Goal: Transaction & Acquisition: Purchase product/service

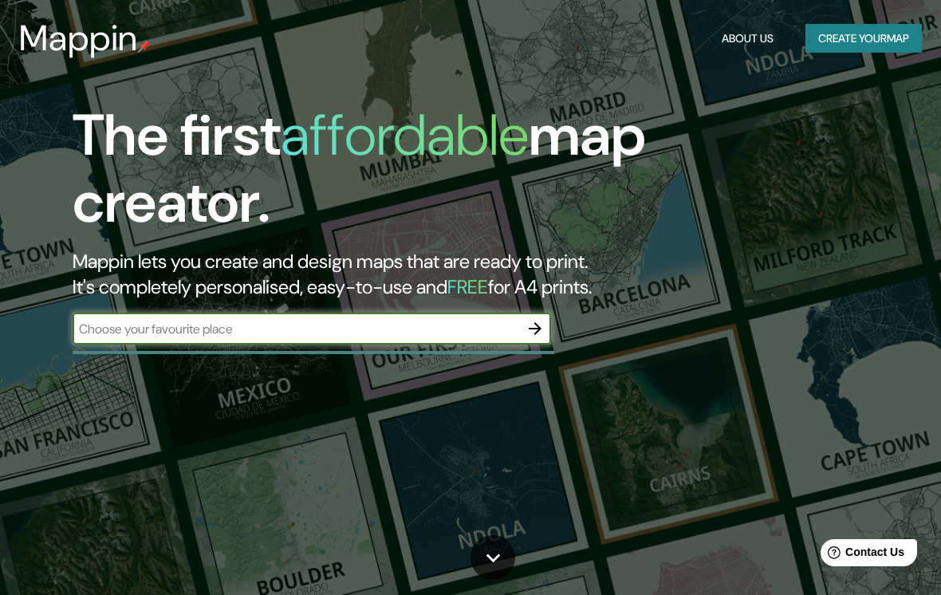
click at [417, 332] on input "text" at bounding box center [296, 329] width 447 height 18
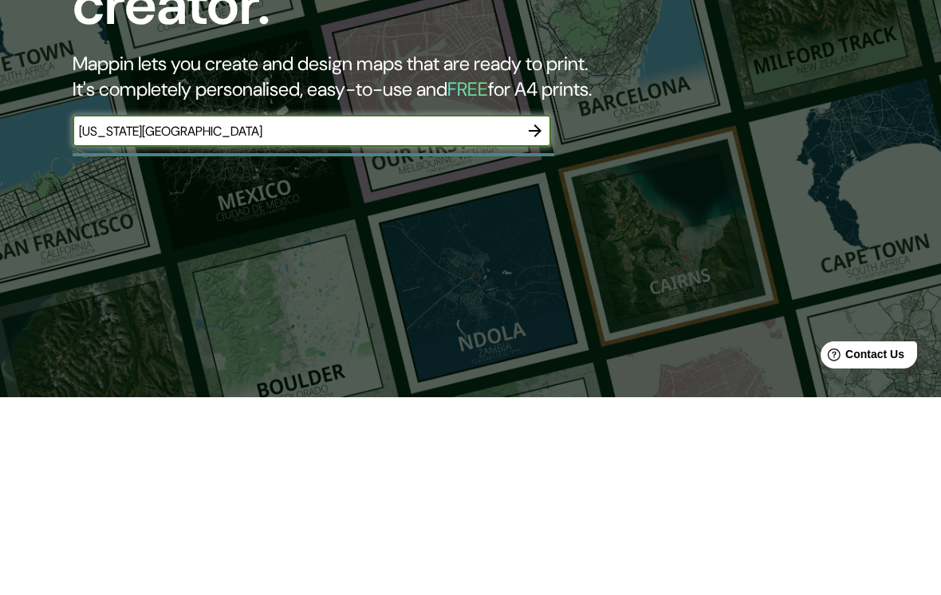
type input "[US_STATE][GEOGRAPHIC_DATA]"
click at [545, 313] on button "button" at bounding box center [535, 329] width 32 height 32
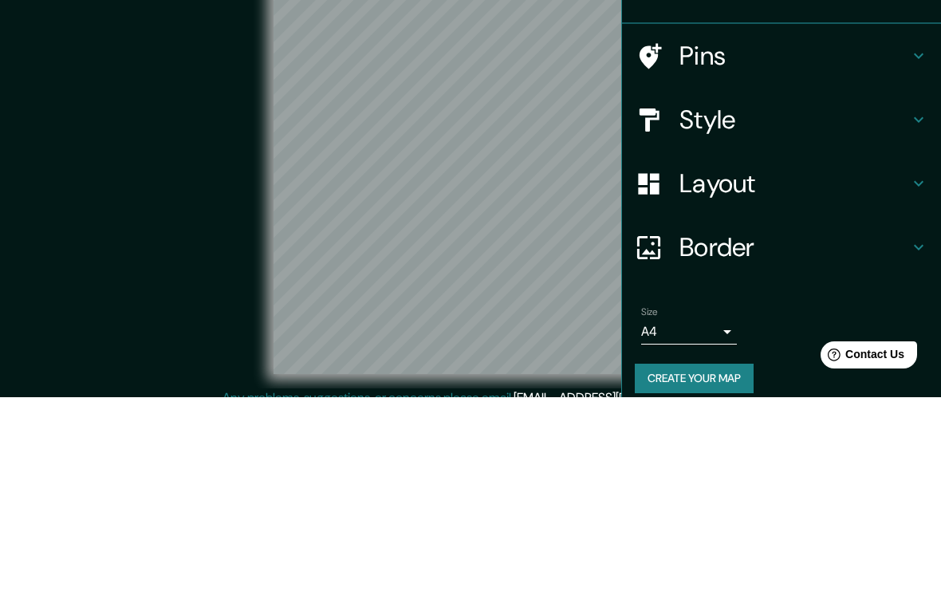
scroll to position [39, 0]
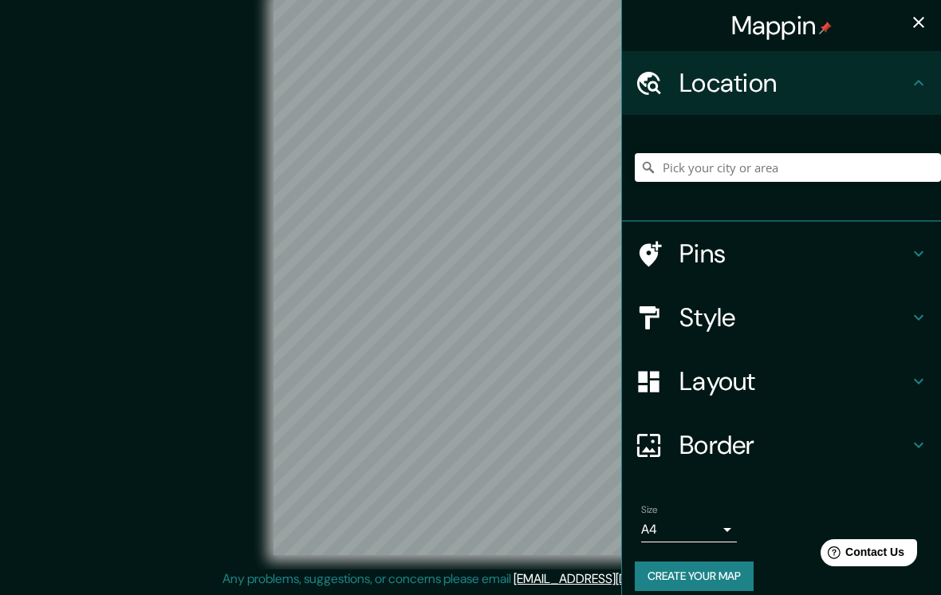
click at [908, 92] on h4 "Location" at bounding box center [795, 83] width 230 height 32
click at [875, 164] on input "Pick your city or area" at bounding box center [788, 167] width 306 height 29
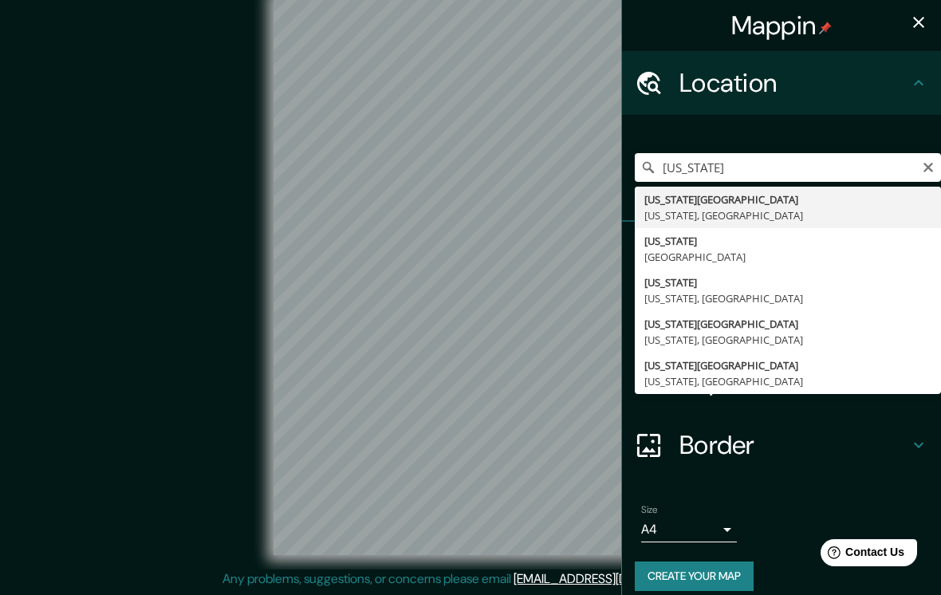
type input "[US_STATE][GEOGRAPHIC_DATA], [US_STATE], [GEOGRAPHIC_DATA]"
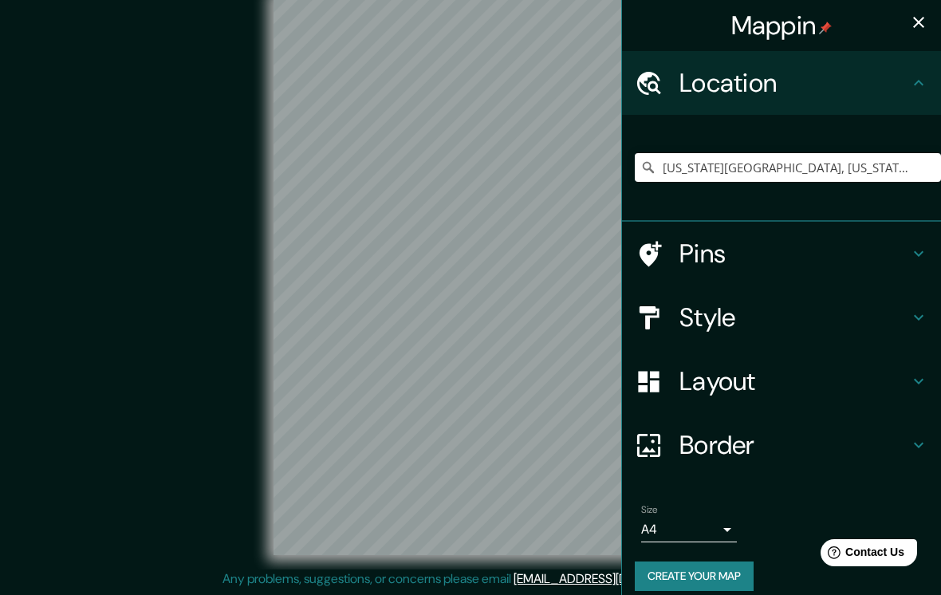
click at [720, 20] on div "Mappin" at bounding box center [781, 25] width 319 height 51
click at [828, 385] on h4 "Layout" at bounding box center [795, 381] width 230 height 32
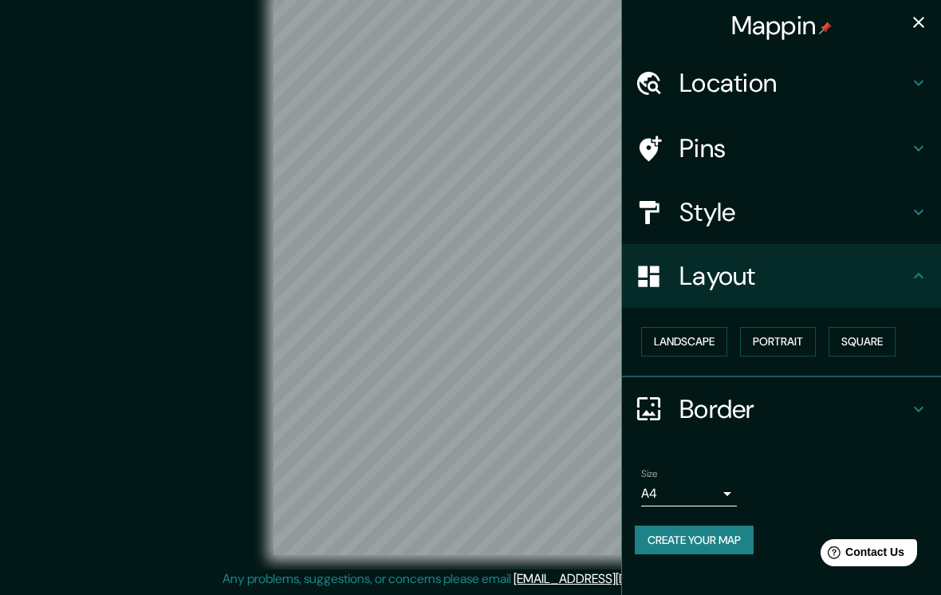
click at [697, 335] on button "Landscape" at bounding box center [684, 342] width 86 height 30
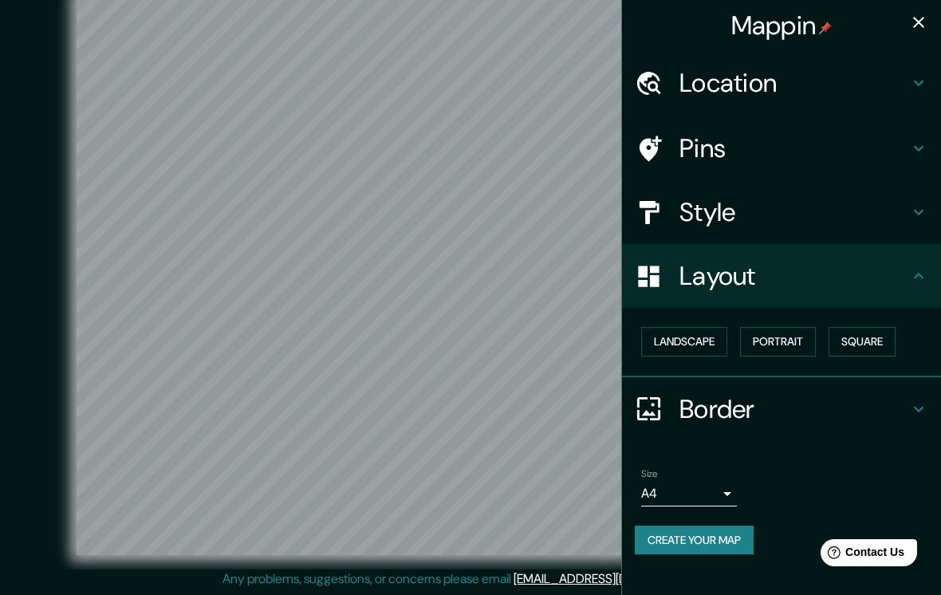
click at [780, 340] on button "Portrait" at bounding box center [778, 342] width 76 height 30
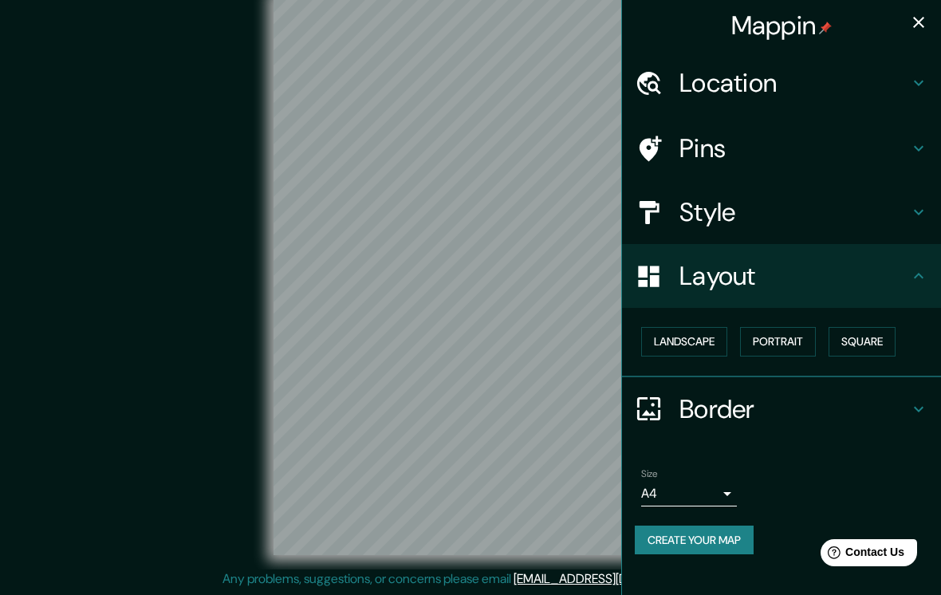
click at [705, 347] on button "Landscape" at bounding box center [684, 342] width 86 height 30
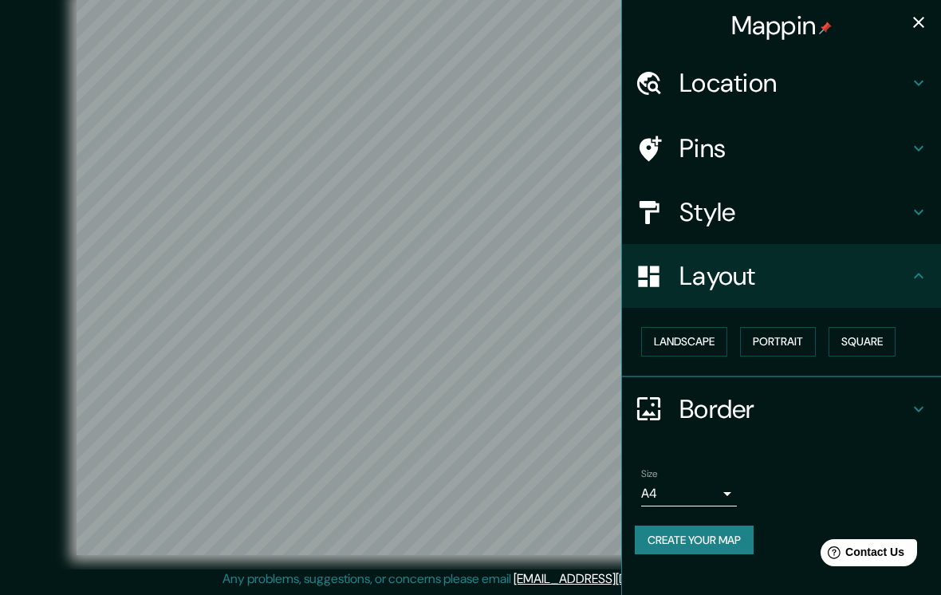
click at [727, 487] on body "Mappin Location [US_STATE][GEOGRAPHIC_DATA], [US_STATE], [GEOGRAPHIC_DATA] Pins…" at bounding box center [470, 280] width 941 height 595
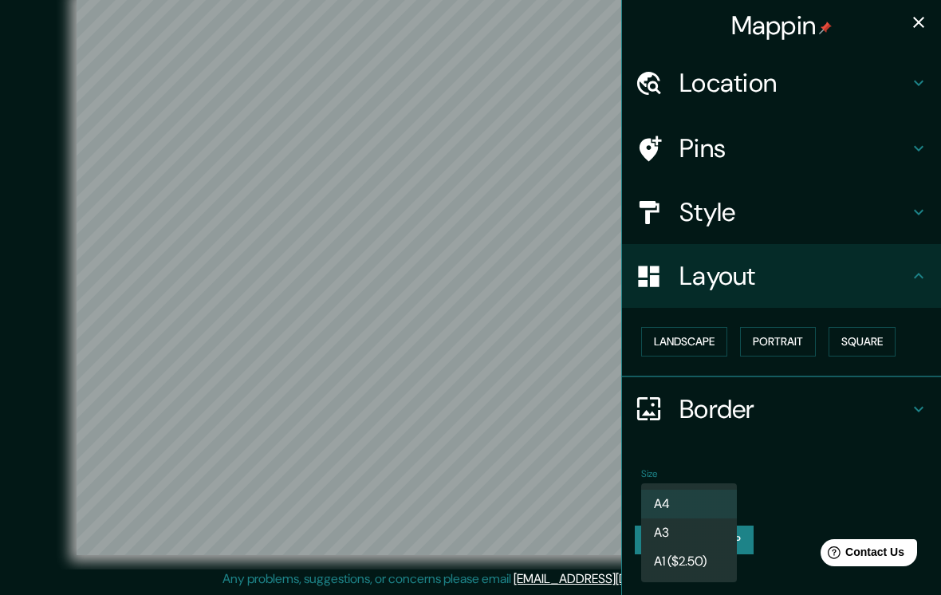
click at [712, 524] on li "A3" at bounding box center [689, 533] width 96 height 29
type input "a4"
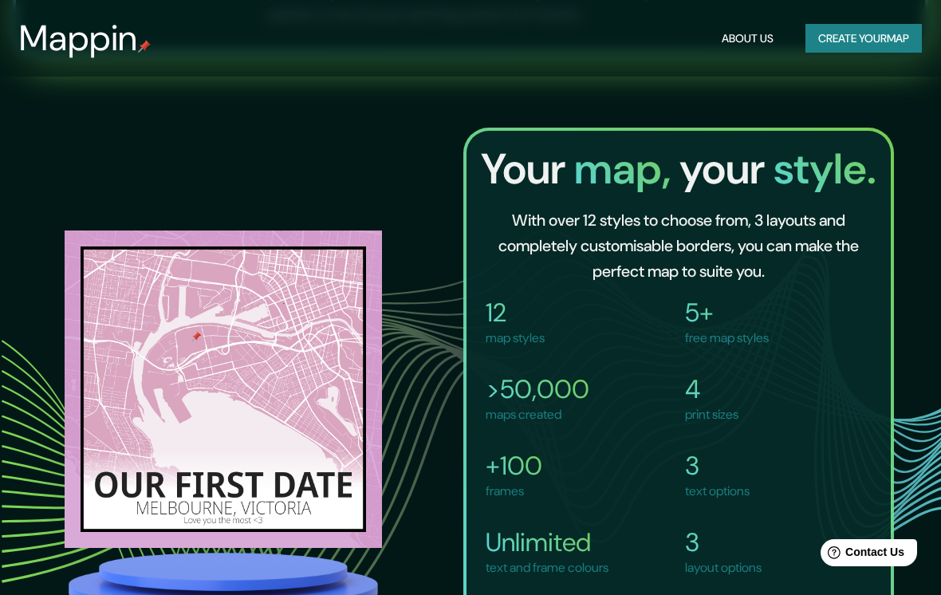
scroll to position [185, 0]
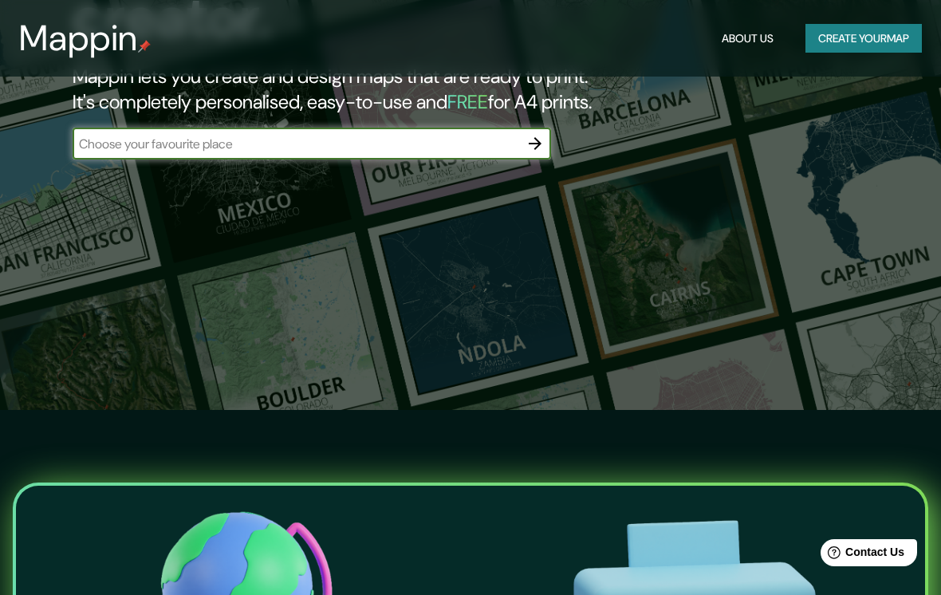
click at [933, 215] on div "The first affordable map creator. Mappin lets you create and design maps that a…" at bounding box center [470, 112] width 941 height 595
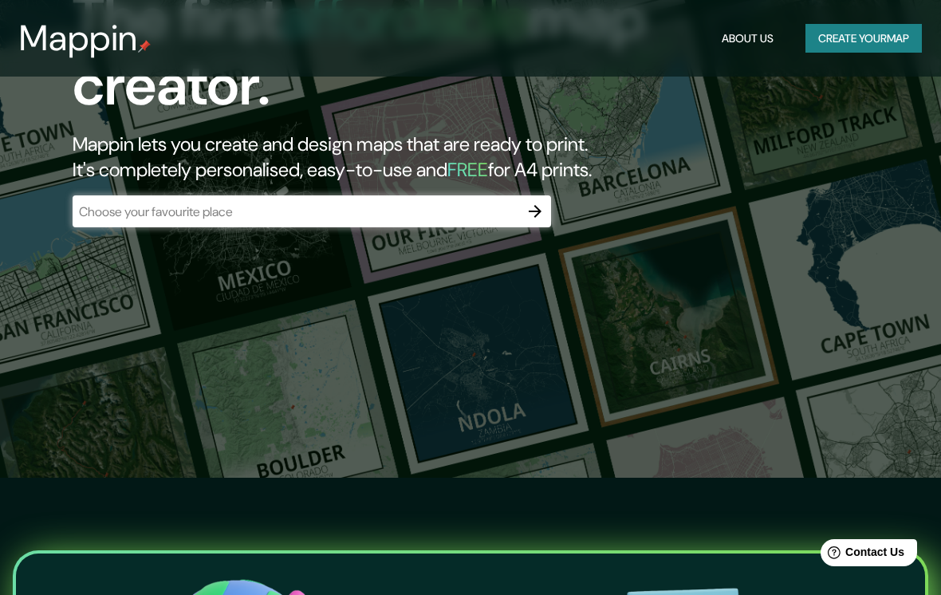
scroll to position [0, 0]
